Goal: Transaction & Acquisition: Purchase product/service

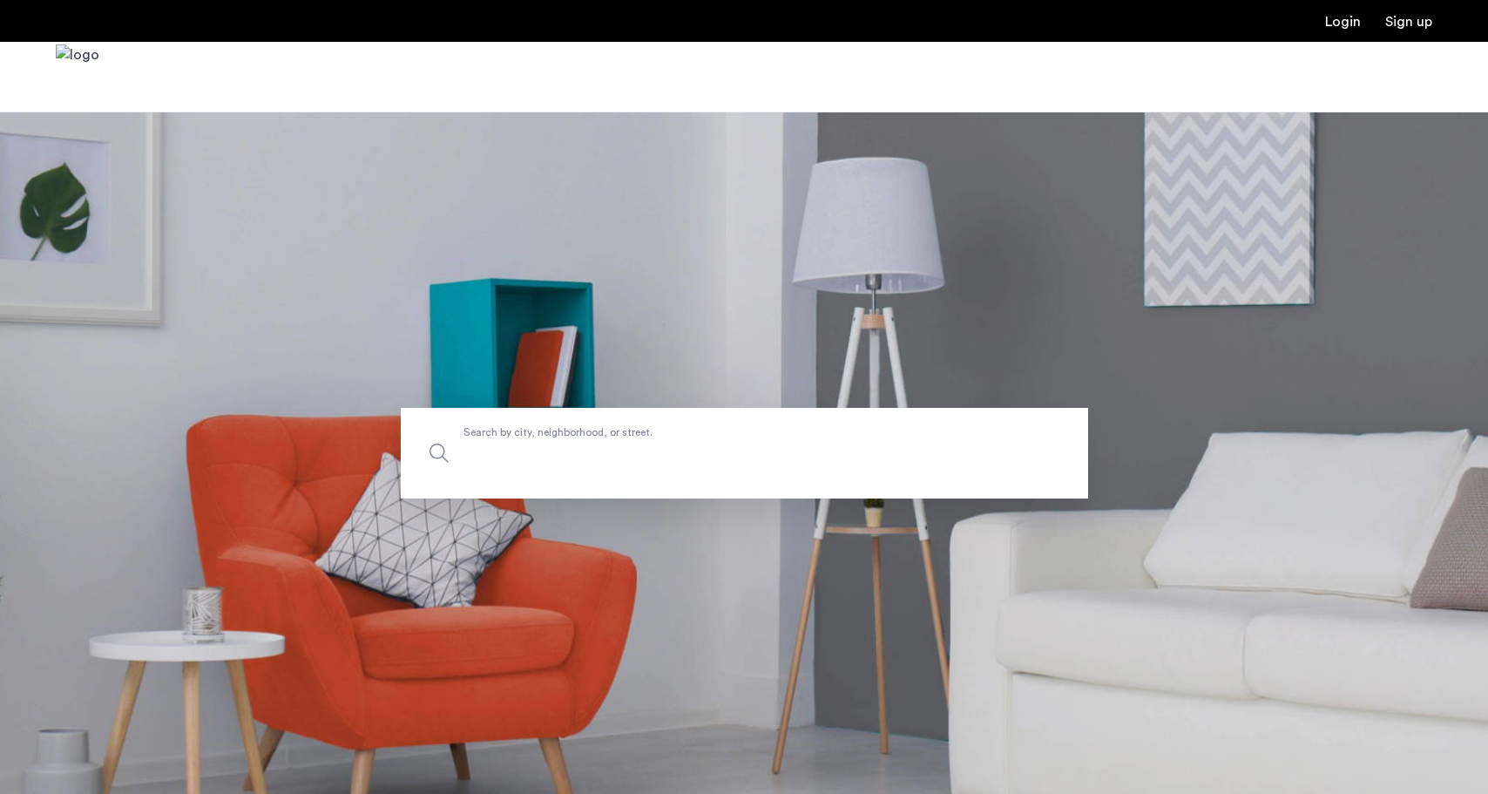
click at [573, 437] on label "Search by city, neighborhood, or street." at bounding box center [745, 453] width 688 height 91
click at [573, 437] on input "Search by city, neighborhood, or street." at bounding box center [745, 453] width 688 height 91
click at [535, 458] on span "Search by city, neighborhood, or street." at bounding box center [704, 453] width 481 height 24
click at [535, 458] on input "Search by city, neighborhood, or street." at bounding box center [745, 453] width 688 height 91
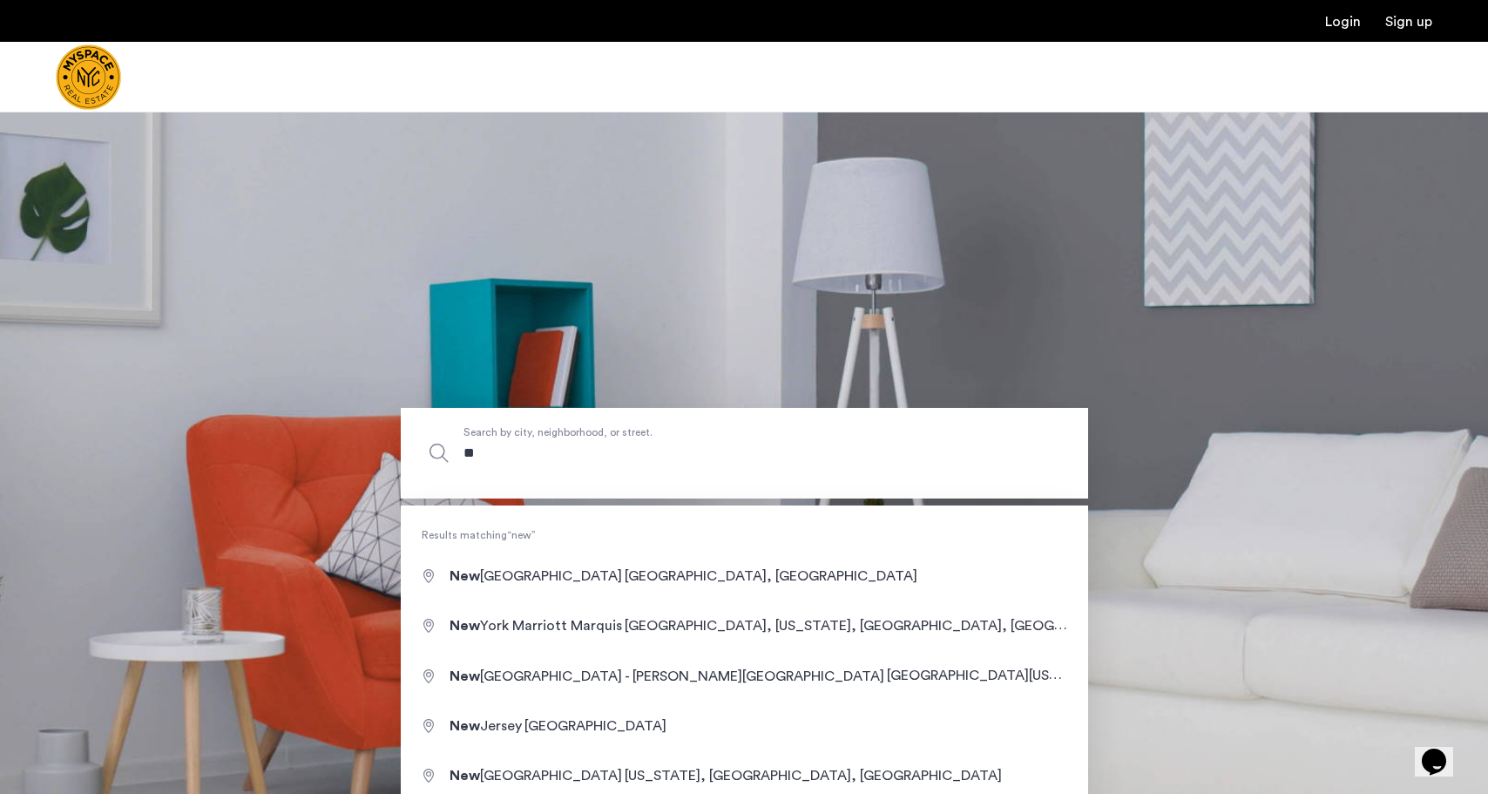
type input "*"
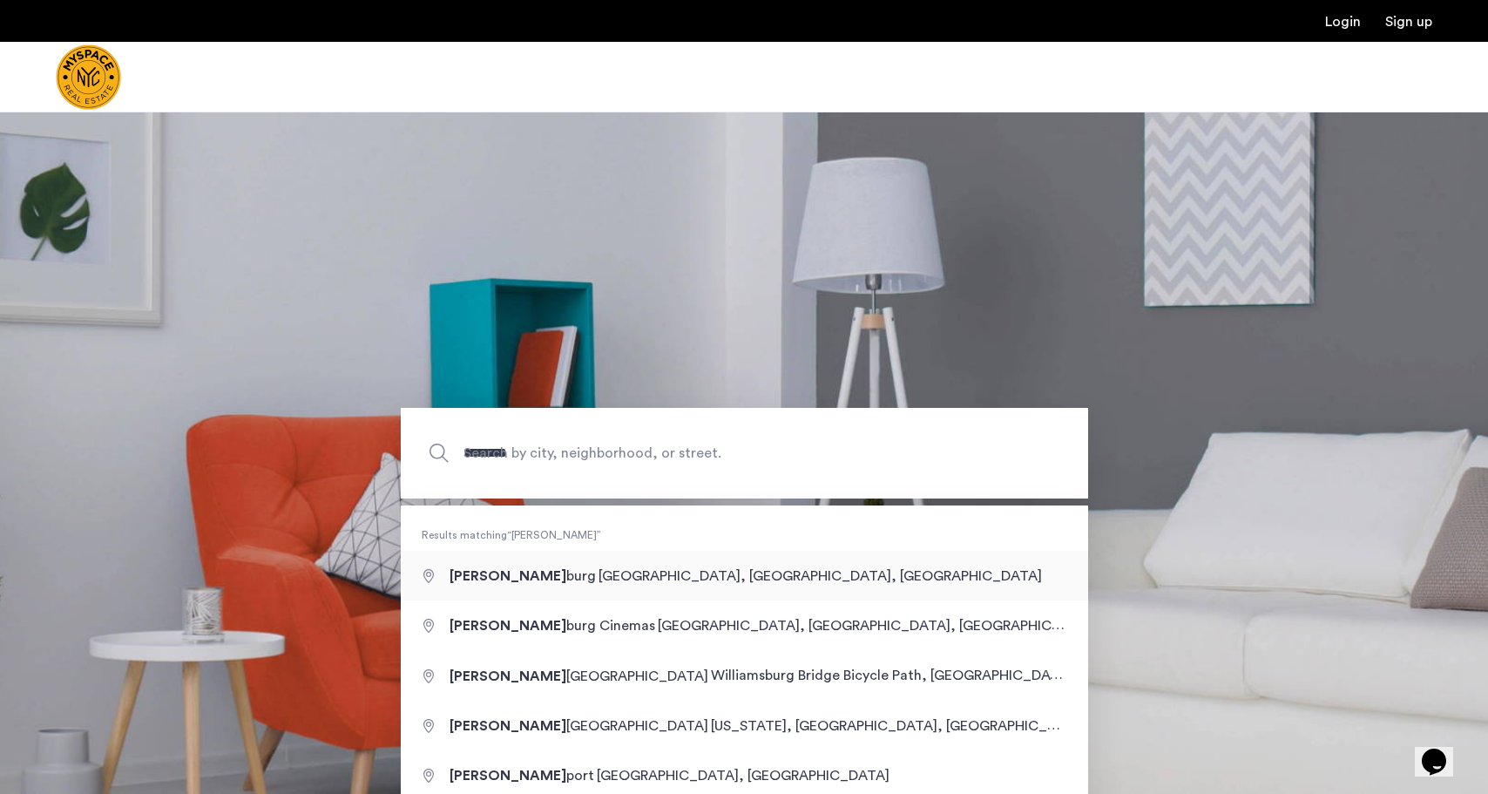
type input "**********"
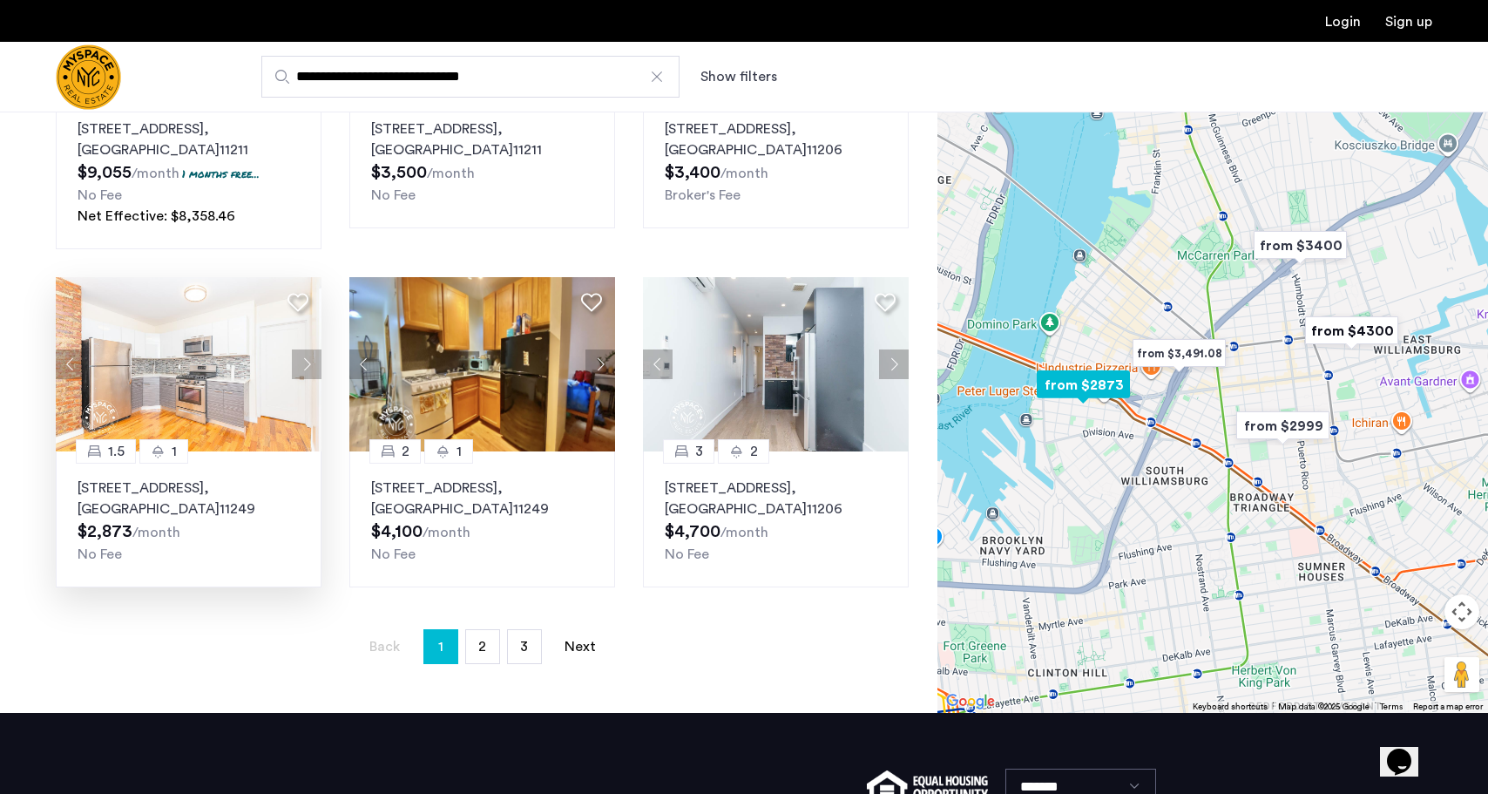
scroll to position [1034, 0]
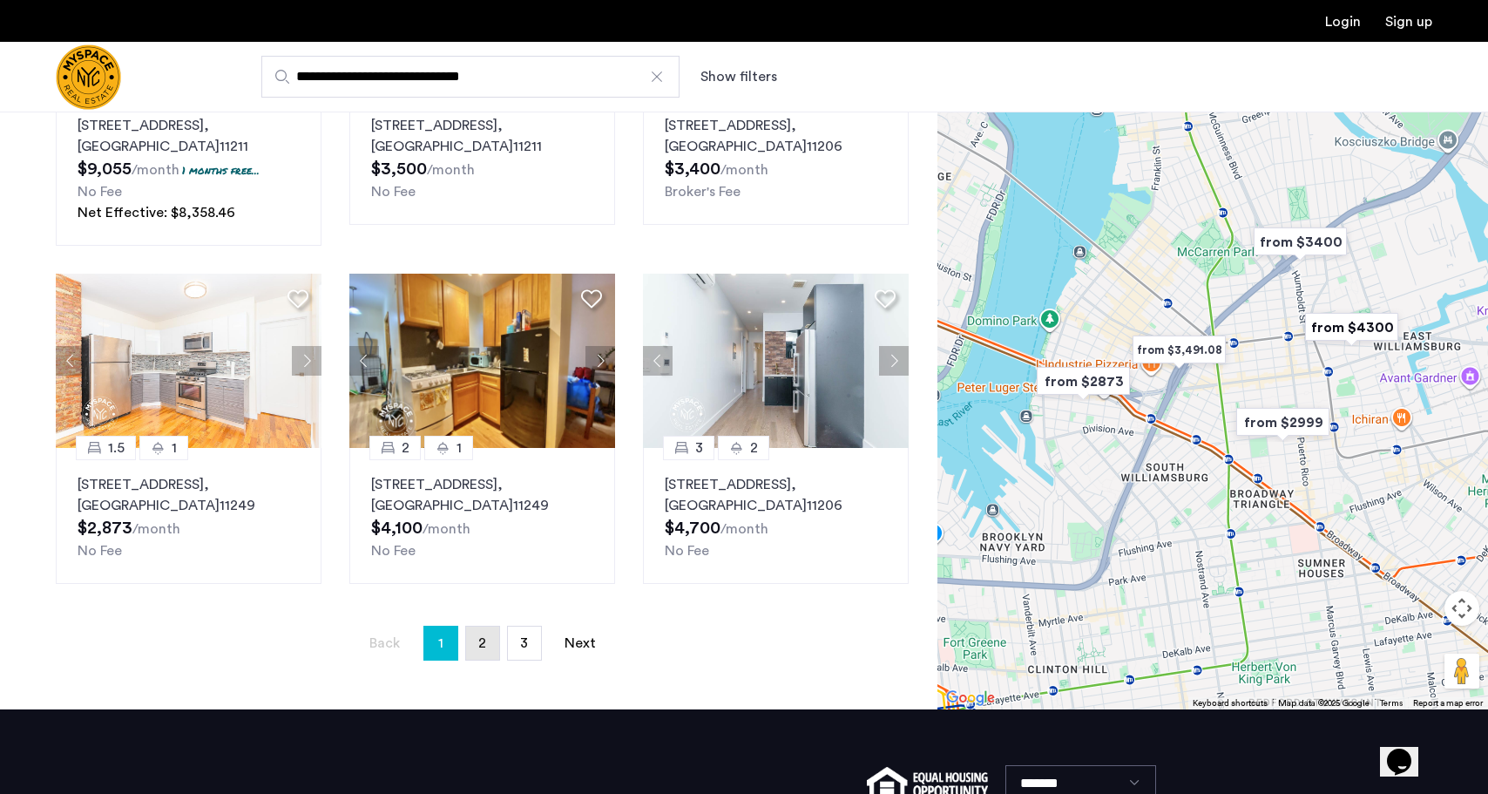
click at [484, 636] on span "2" at bounding box center [482, 643] width 8 height 14
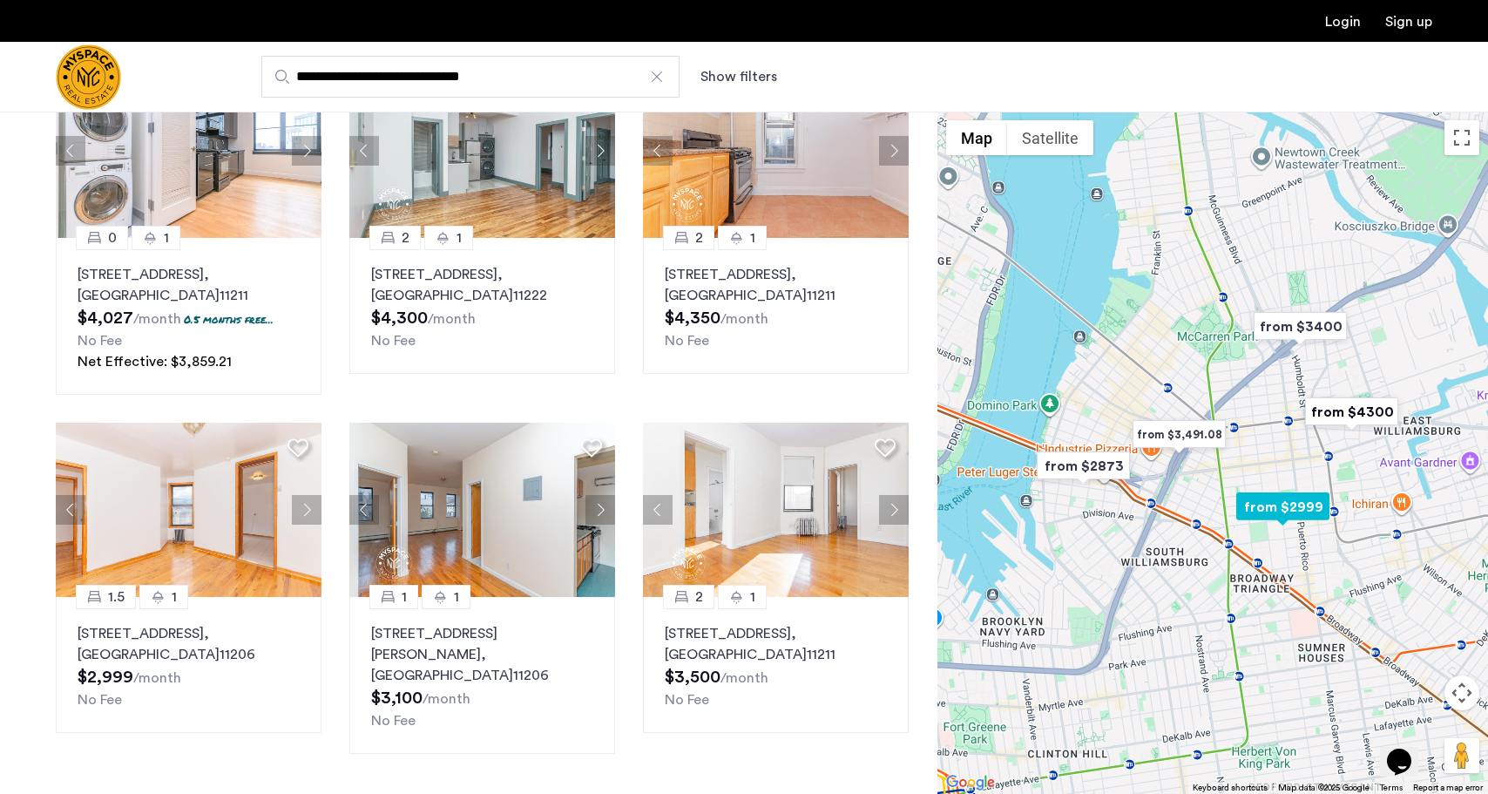
scroll to position [956, 0]
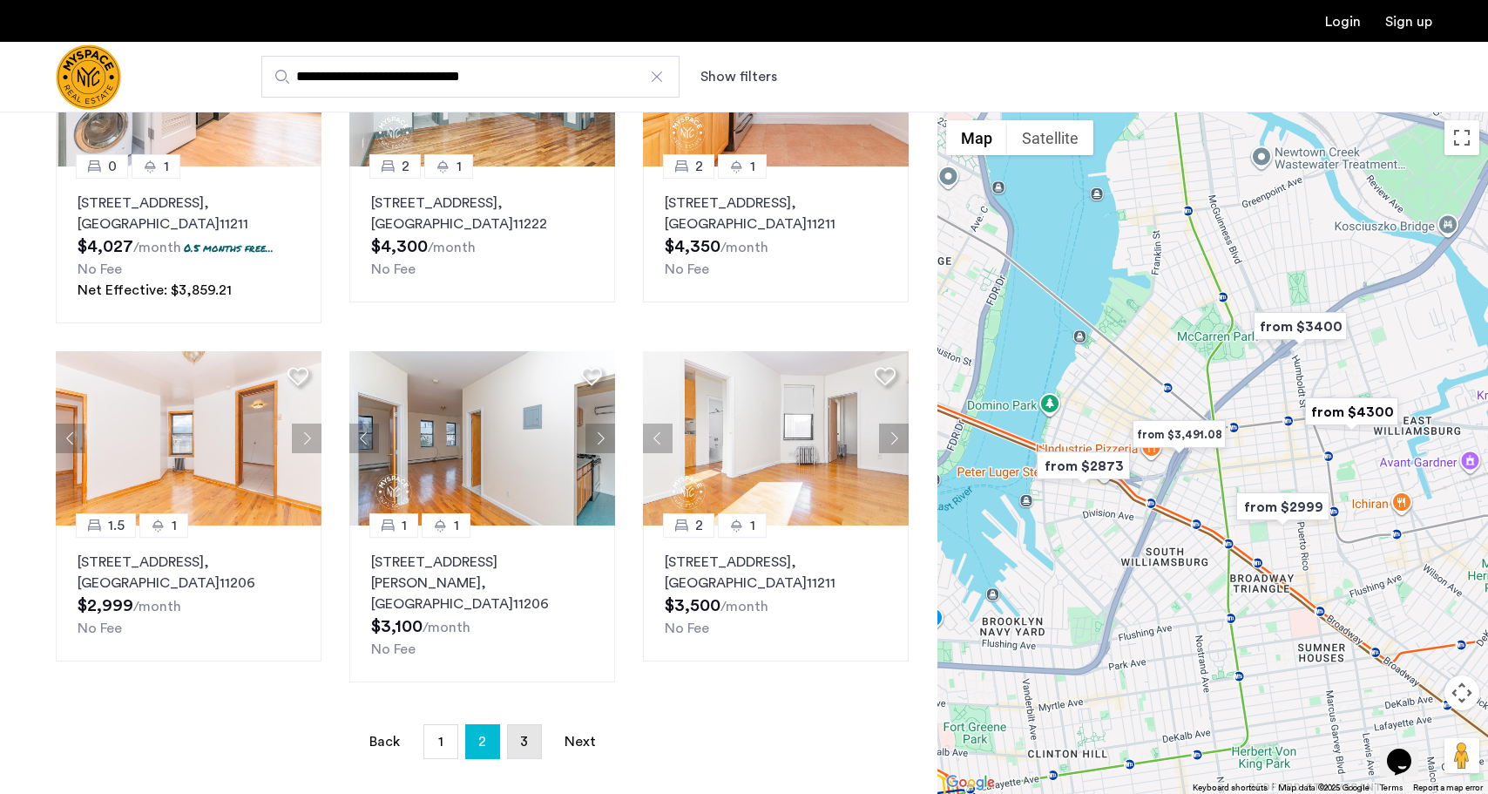
click at [519, 734] on link "page 3" at bounding box center [524, 741] width 33 height 33
